Goal: Find specific page/section: Find specific page/section

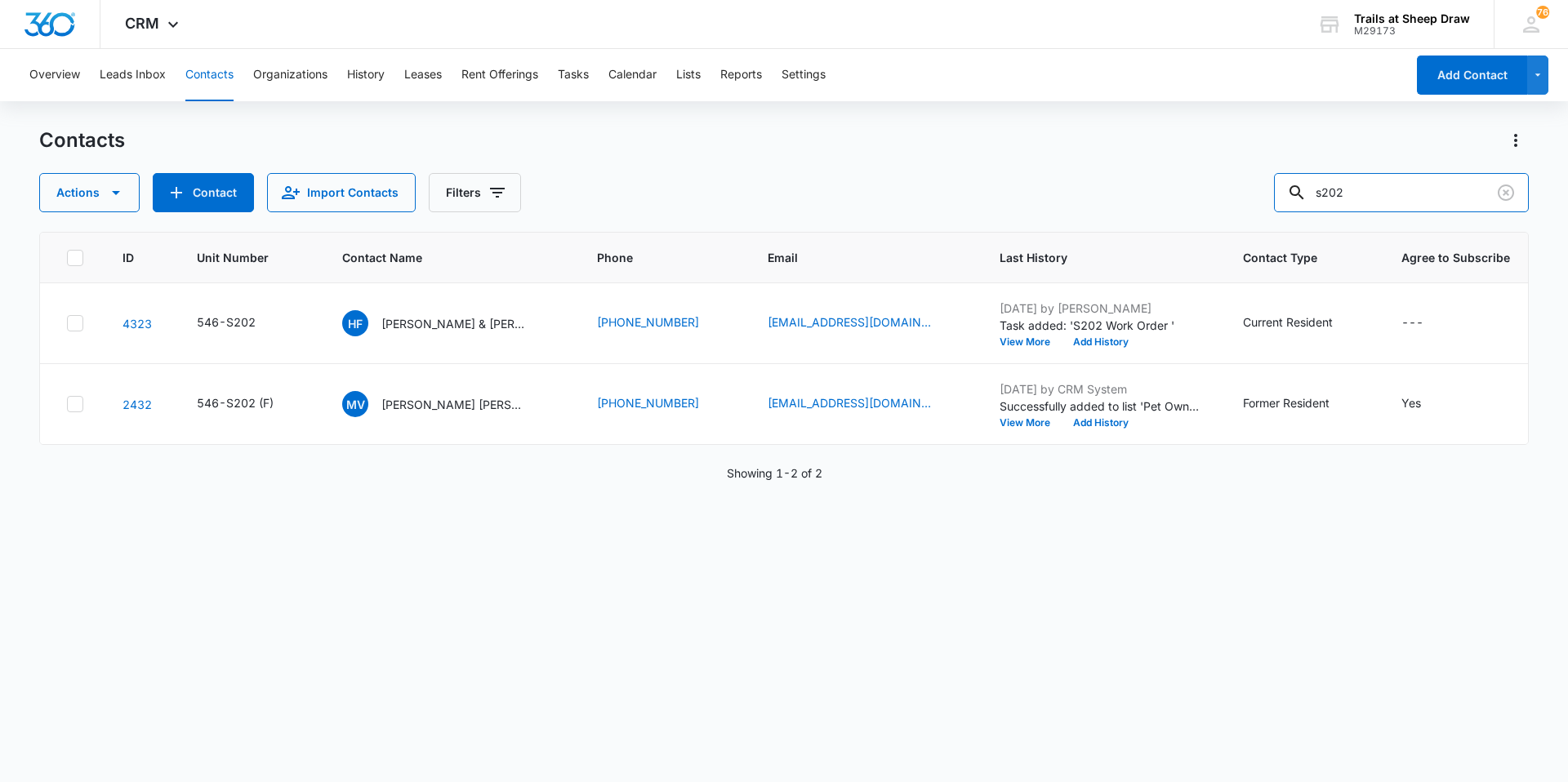
drag, startPoint x: 1379, startPoint y: 185, endPoint x: 1274, endPoint y: 209, distance: 107.7
click at [1274, 209] on div "Actions Contact Import Contacts Filters s202" at bounding box center [784, 192] width 1490 height 39
type input "J305"
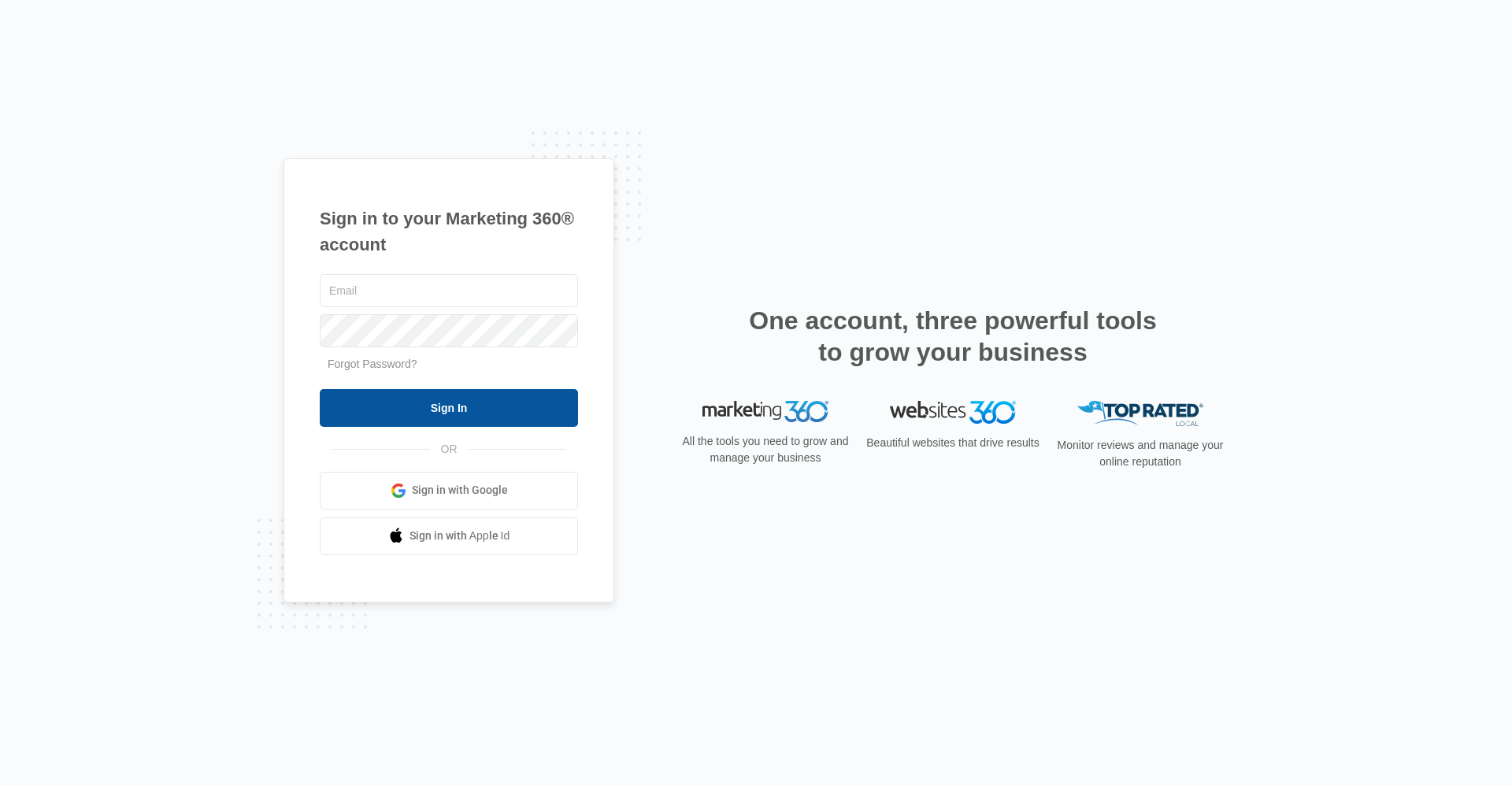
type input "[EMAIL_ADDRESS][DOMAIN_NAME]"
click at [475, 410] on input "Sign In" at bounding box center [449, 407] width 258 height 38
